Goal: Task Accomplishment & Management: Use online tool/utility

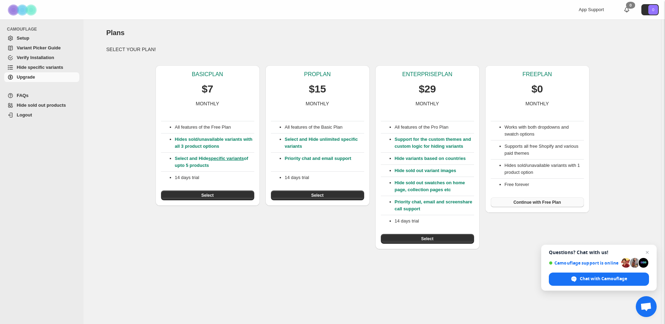
click at [533, 206] on button "Continue with Free Plan" at bounding box center [537, 203] width 93 height 10
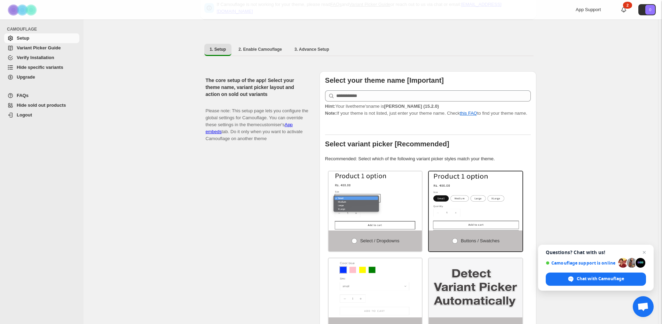
scroll to position [101, 0]
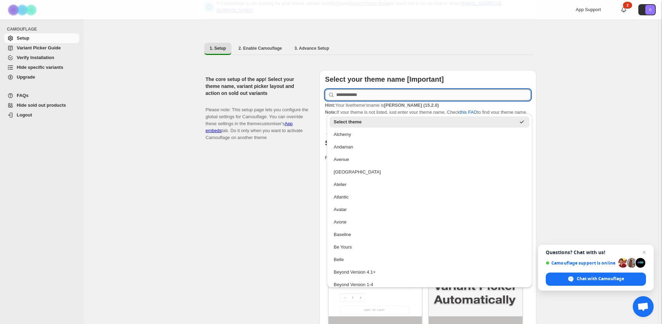
click at [365, 93] on input "text" at bounding box center [433, 94] width 195 height 11
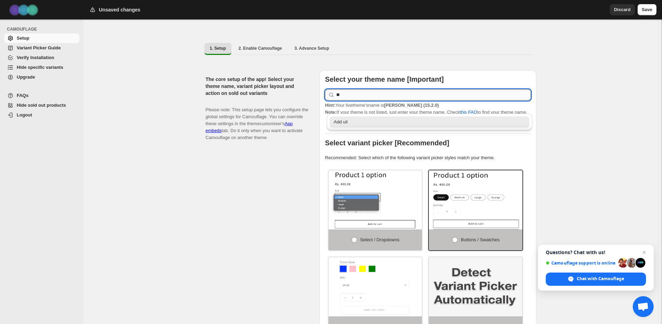
type input "*"
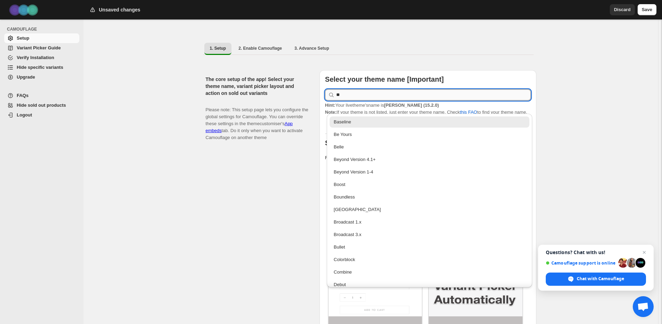
type input "*"
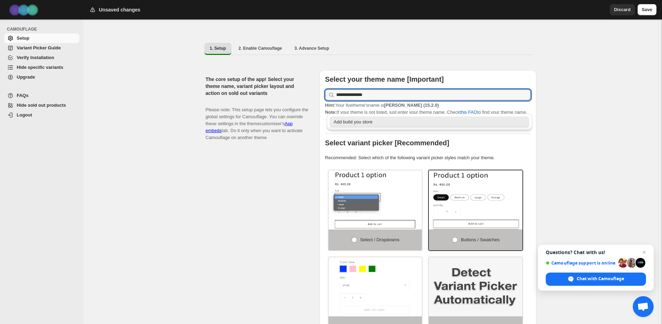
click at [359, 124] on div "Add build you store" at bounding box center [430, 122] width 192 height 7
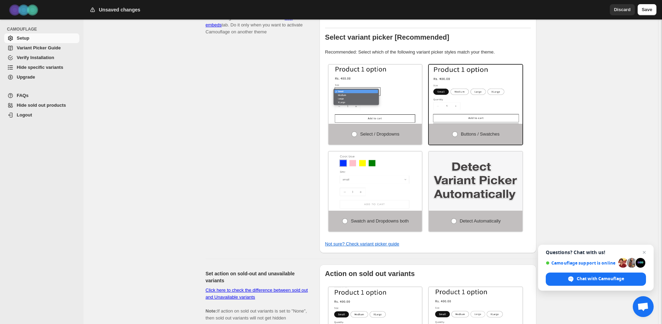
scroll to position [216, 0]
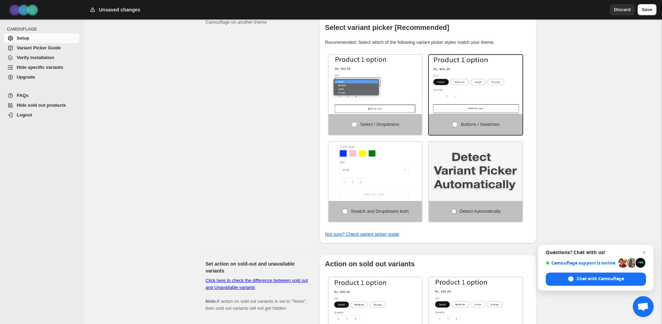
click at [455, 209] on span at bounding box center [454, 212] width 6 height 6
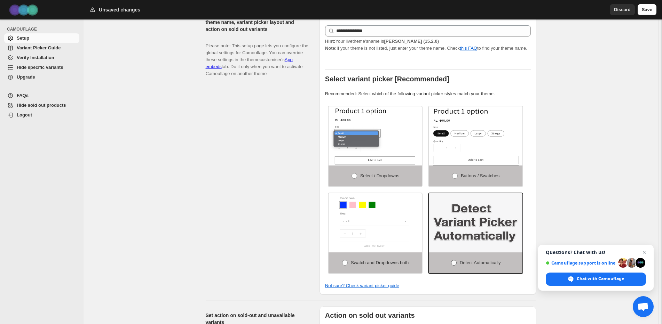
scroll to position [150, 0]
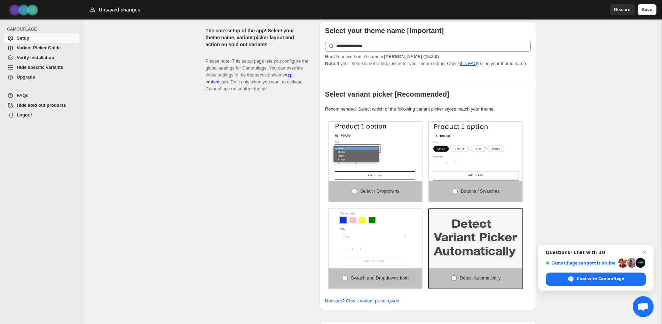
click at [454, 276] on span at bounding box center [454, 279] width 6 height 6
click at [461, 245] on img at bounding box center [476, 238] width 94 height 59
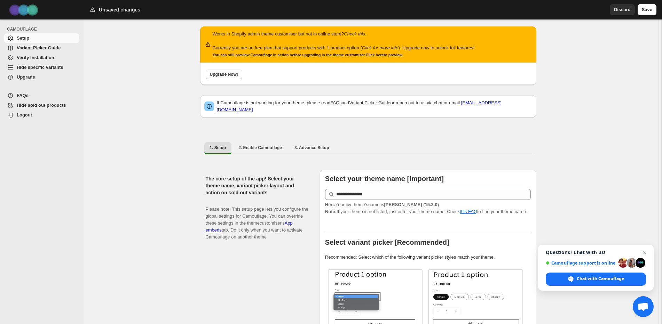
scroll to position [0, 0]
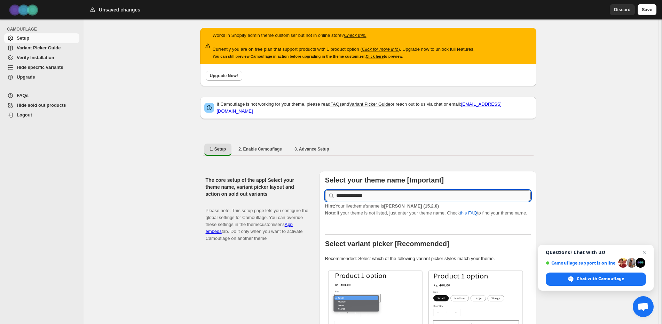
click at [356, 194] on input "**********" at bounding box center [433, 195] width 195 height 11
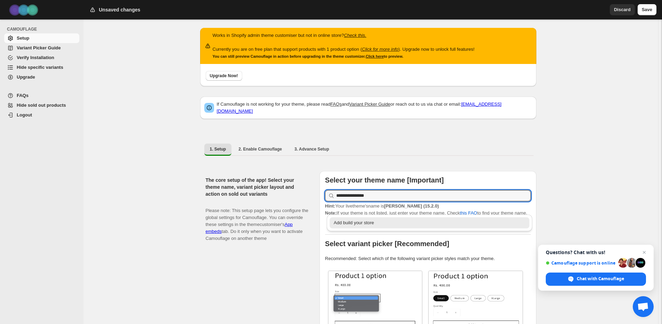
click at [364, 222] on div "Add build your store" at bounding box center [430, 223] width 192 height 7
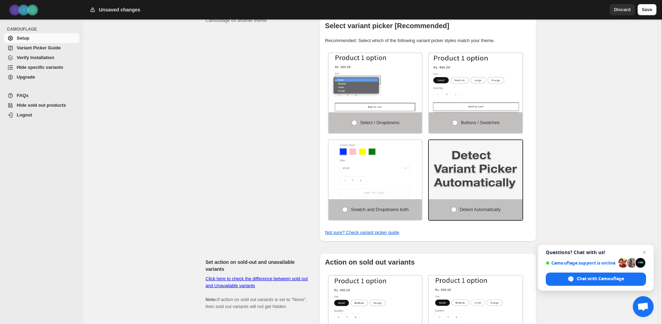
scroll to position [219, 0]
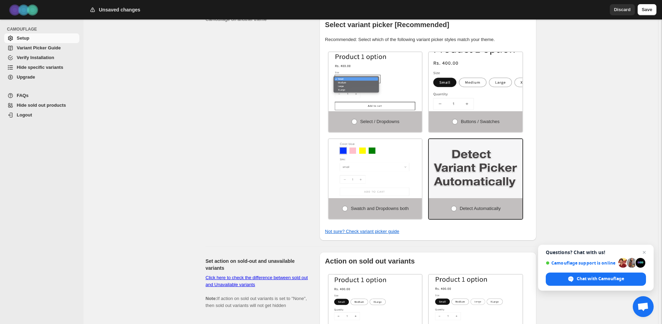
type input "**********"
click at [468, 92] on img at bounding box center [497, 86] width 140 height 89
click at [472, 84] on img at bounding box center [497, 86] width 140 height 89
click at [483, 54] on img at bounding box center [497, 86] width 140 height 89
click at [458, 119] on span at bounding box center [455, 122] width 6 height 6
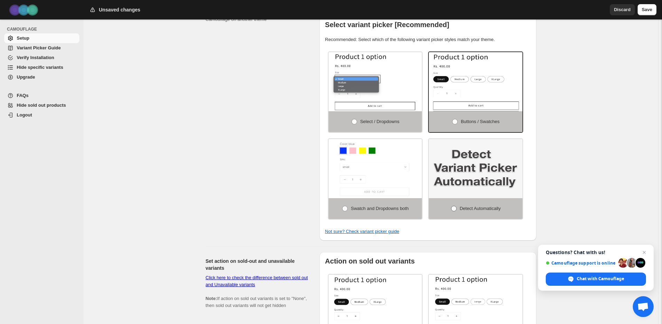
click at [456, 206] on span at bounding box center [454, 209] width 6 height 6
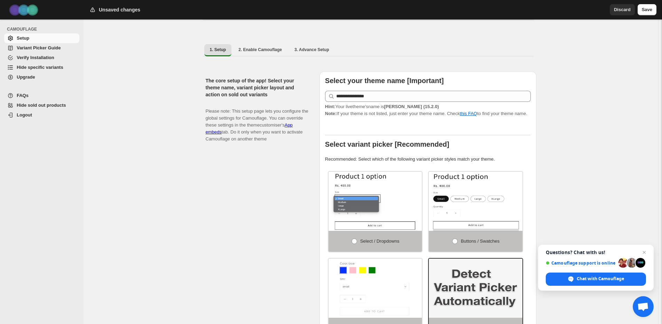
scroll to position [95, 0]
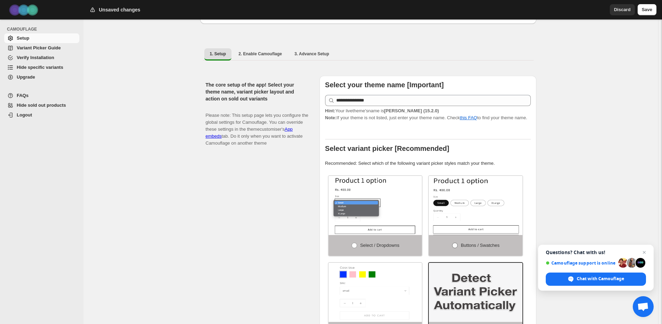
click at [458, 243] on span at bounding box center [455, 246] width 6 height 6
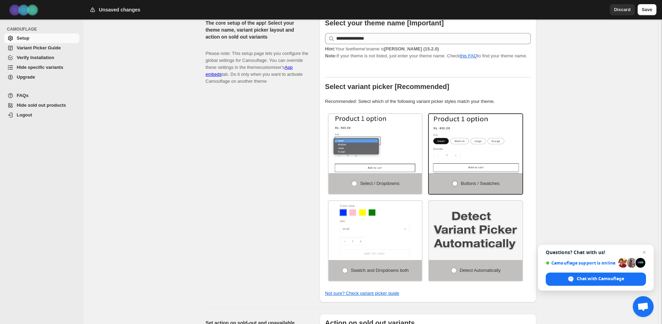
scroll to position [162, 0]
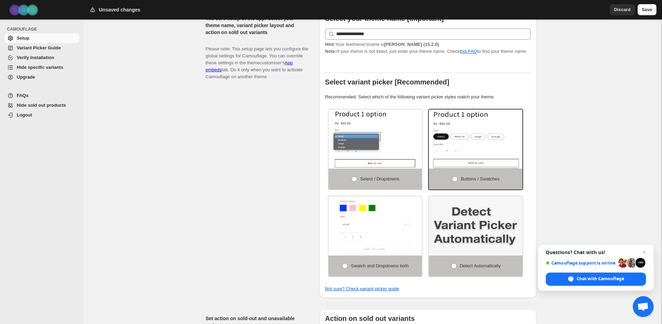
click at [513, 250] on img at bounding box center [476, 226] width 94 height 59
click at [512, 261] on label "Detect Automatically" at bounding box center [476, 266] width 94 height 21
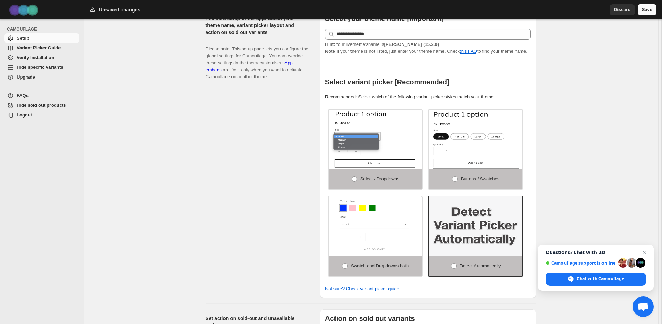
click at [647, 10] on span "Save" at bounding box center [647, 9] width 10 height 7
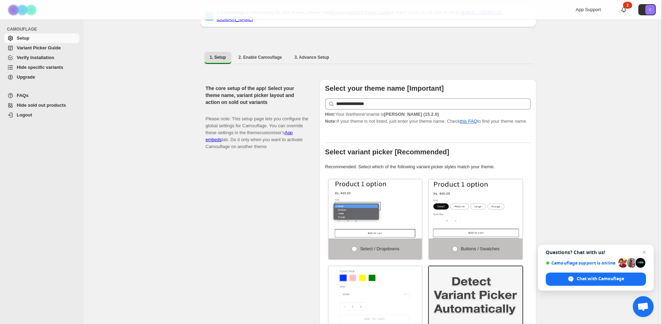
scroll to position [96, 0]
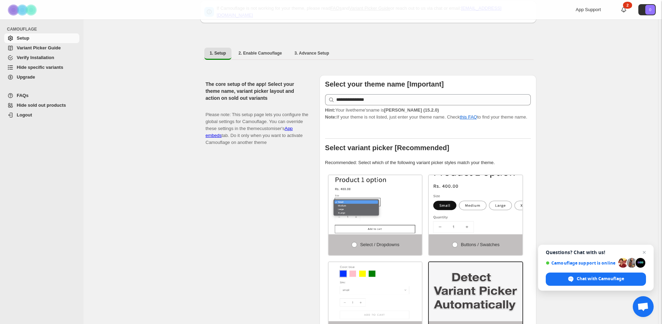
click at [506, 222] on img at bounding box center [497, 209] width 140 height 89
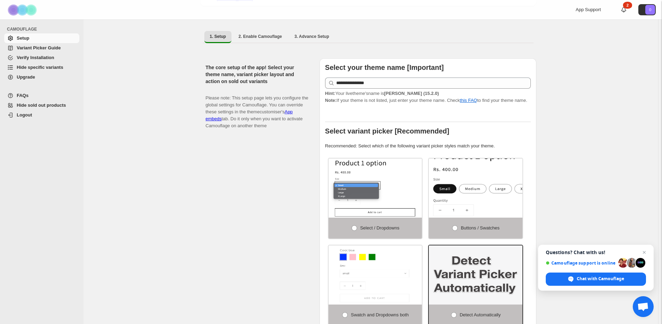
scroll to position [113, 0]
click at [463, 225] on span "Buttons / Swatches" at bounding box center [480, 227] width 39 height 5
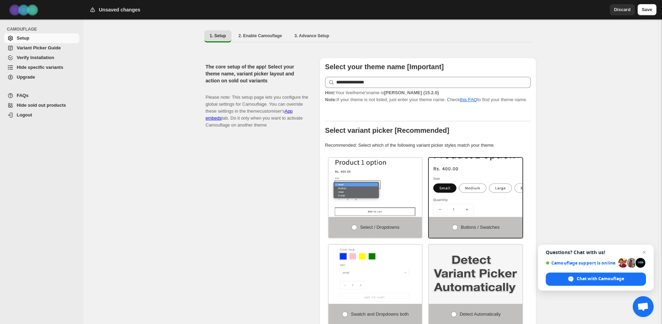
click at [513, 197] on img at bounding box center [497, 192] width 140 height 89
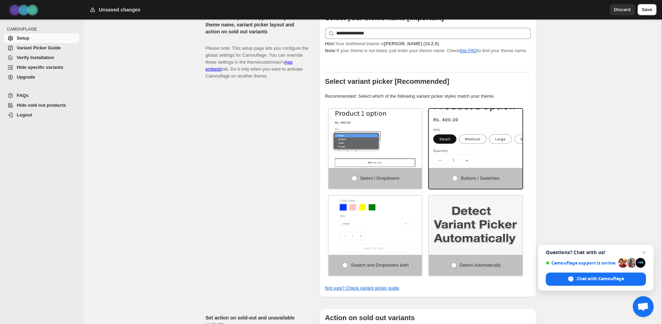
scroll to position [164, 0]
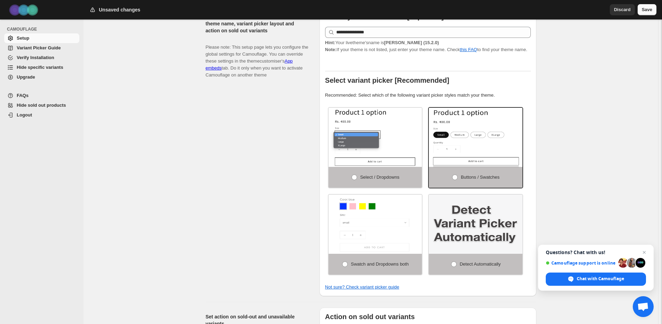
click at [655, 6] on button "Save" at bounding box center [646, 9] width 19 height 11
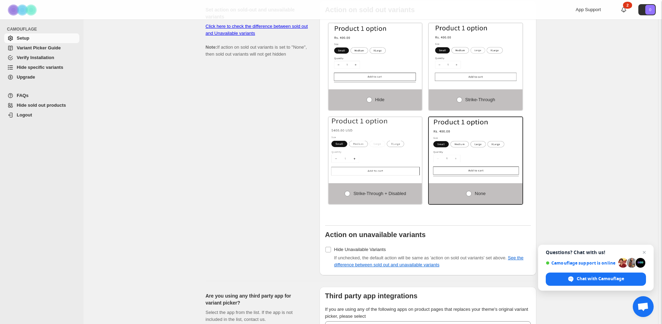
scroll to position [473, 0]
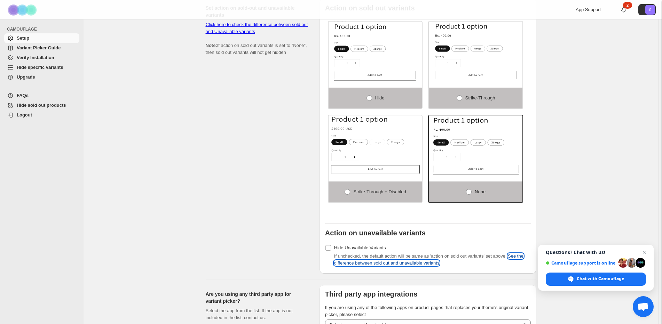
click at [338, 257] on link "See the difference between sold out and unavailable variants" at bounding box center [428, 260] width 189 height 12
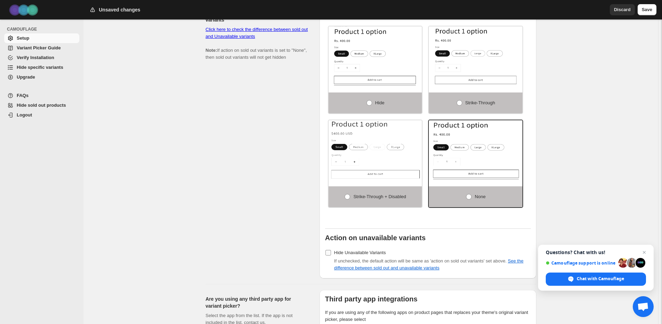
scroll to position [468, 0]
click at [336, 252] on span "Hide Unavailable Variants" at bounding box center [360, 252] width 52 height 7
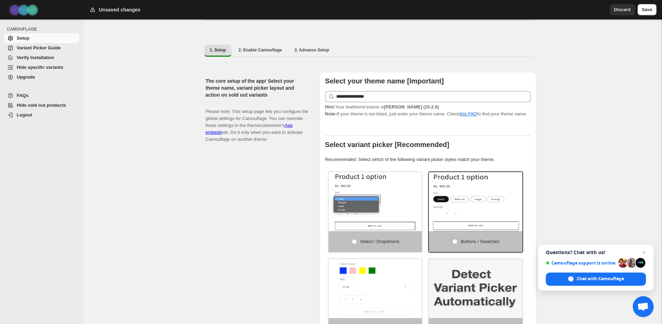
scroll to position [97, 0]
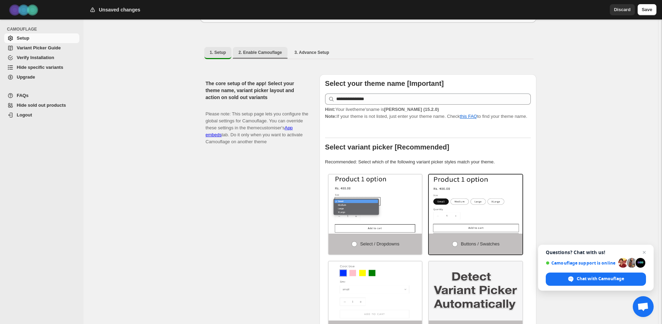
click at [262, 52] on button "2. Enable Camouflage" at bounding box center [260, 52] width 55 height 11
select select "**********"
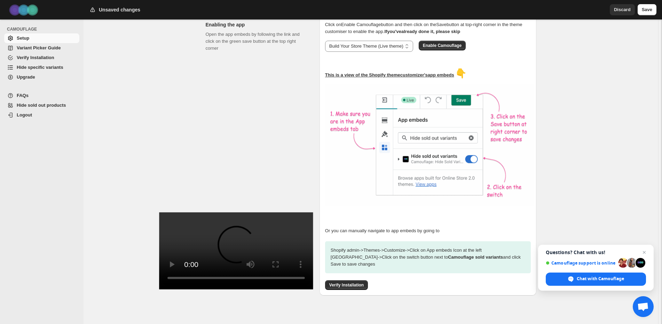
scroll to position [155, 0]
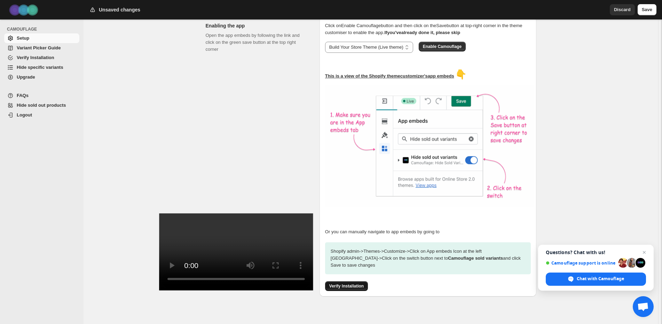
click at [340, 284] on span "Verify Installation" at bounding box center [346, 287] width 34 height 6
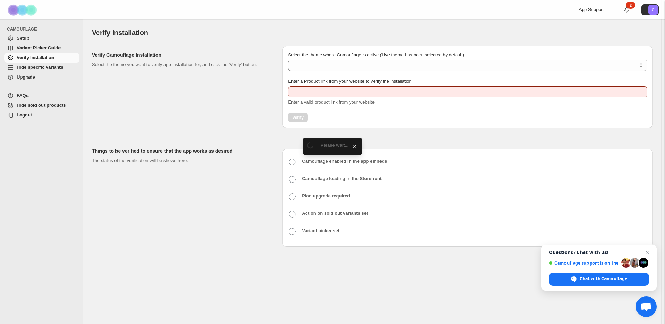
type input "**********"
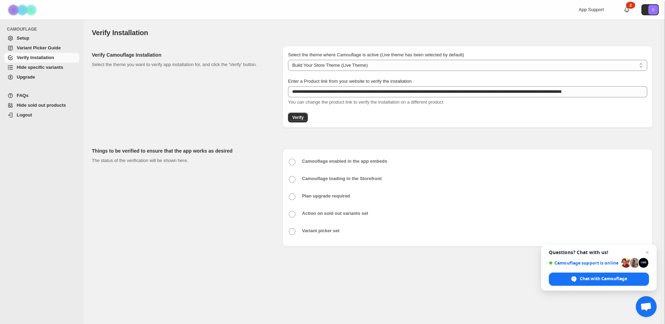
click at [294, 163] on icon at bounding box center [292, 162] width 8 height 8
click at [566, 65] on select "**********" at bounding box center [467, 65] width 359 height 11
click at [288, 60] on select "**********" at bounding box center [467, 65] width 359 height 11
click at [393, 63] on select "**********" at bounding box center [467, 65] width 359 height 11
select select "**********"
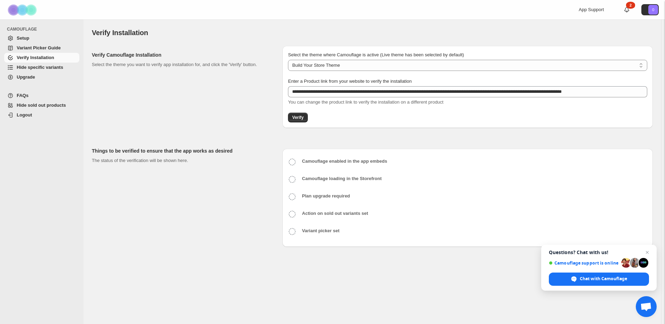
click at [288, 60] on select "**********" at bounding box center [467, 65] width 359 height 11
click at [298, 119] on span "Verify" at bounding box center [297, 118] width 11 height 6
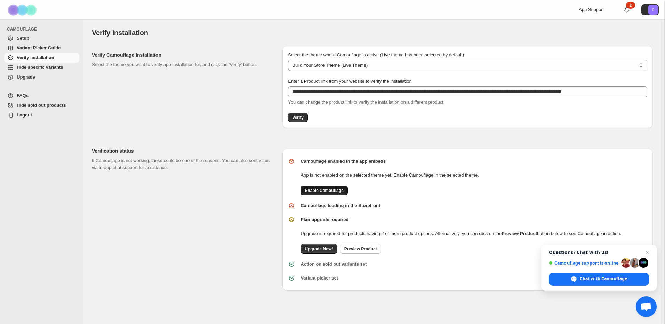
click at [324, 193] on button "Enable Camouflage" at bounding box center [324, 191] width 47 height 10
